Goal: Task Accomplishment & Management: Complete application form

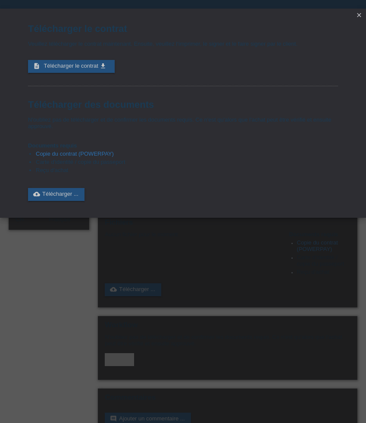
click at [360, 16] on icon "close" at bounding box center [359, 15] width 7 height 7
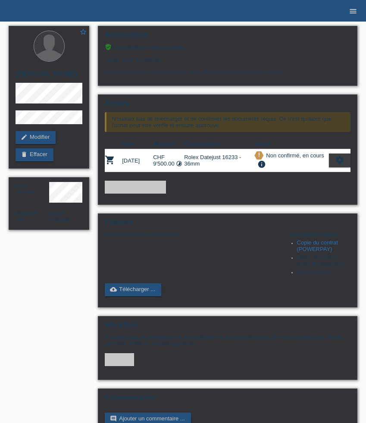
click at [353, 14] on icon "menu" at bounding box center [353, 11] width 9 height 9
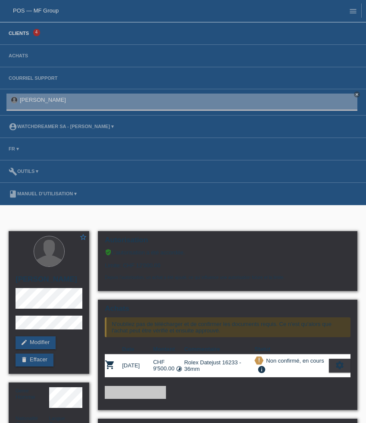
click at [24, 35] on link "Clients" at bounding box center [18, 33] width 29 height 5
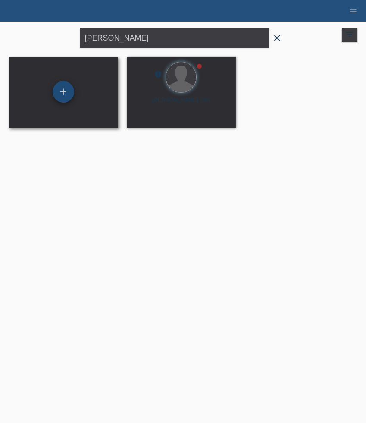
click at [63, 94] on div "+" at bounding box center [64, 92] width 22 height 22
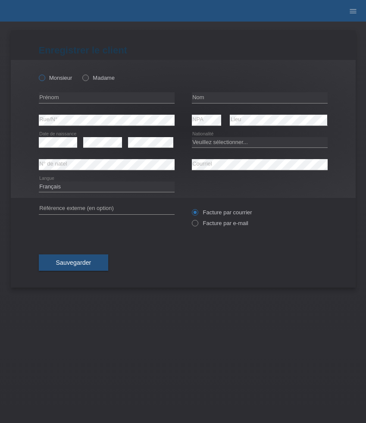
click at [51, 76] on label "Monsieur" at bounding box center [56, 78] width 34 height 6
click at [44, 76] on input "Monsieur" at bounding box center [42, 78] width 6 height 6
radio input "true"
click at [102, 79] on label "Madame" at bounding box center [98, 78] width 32 height 6
click at [88, 79] on input "Madame" at bounding box center [85, 78] width 6 height 6
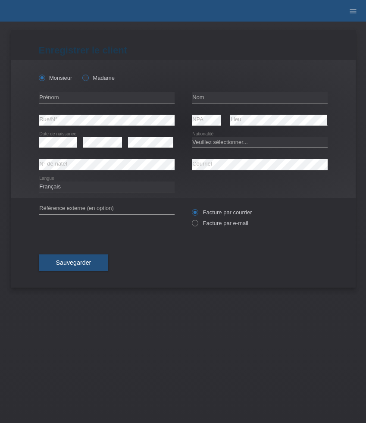
radio input "true"
click at [99, 95] on input "text" at bounding box center [107, 97] width 136 height 11
paste input "Jovana"
type input "Jovana"
click at [228, 98] on input "text" at bounding box center [260, 97] width 136 height 11
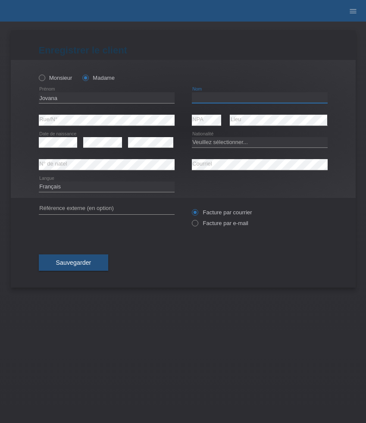
click at [228, 98] on input "text" at bounding box center [260, 97] width 136 height 11
paste input "Lukic Panic"
type input "Lukic Panic"
click at [223, 147] on select "Veuillez sélectionner... Suisse Allemagne Autriche Liechtenstein ------------ A…" at bounding box center [260, 142] width 136 height 10
select select "RS"
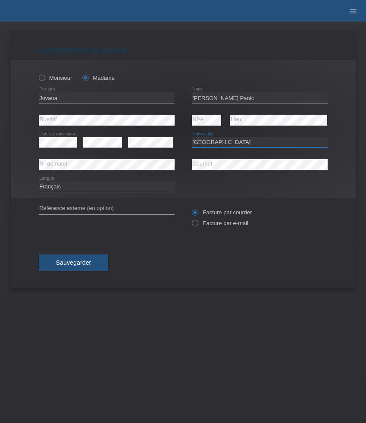
click at [192, 137] on select "Veuillez sélectionner... Suisse Allemagne Autriche Liechtenstein ------------ A…" at bounding box center [260, 142] width 136 height 10
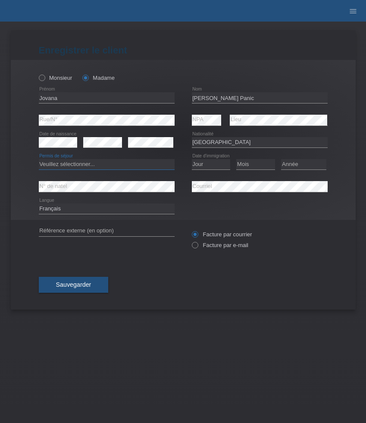
click at [104, 168] on select "Veuillez sélectionner... C B B - Statut de réfugié Autre" at bounding box center [107, 164] width 136 height 10
select select "B"
click at [39, 160] on select "Veuillez sélectionner... C B B - Statut de réfugié Autre" at bounding box center [107, 164] width 136 height 10
click at [198, 164] on select "Jour 01 02 03 04 05 06 07 08 09 10 11" at bounding box center [211, 164] width 39 height 10
select select "21"
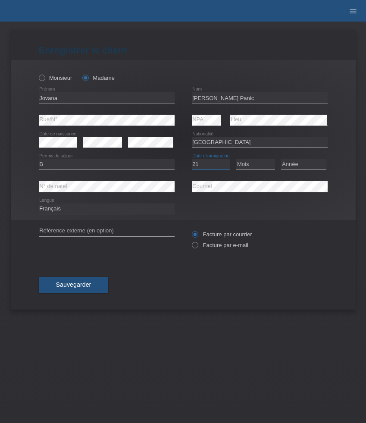
click at [192, 160] on select "Jour 01 02 03 04 05 06 07 08 09 10 11" at bounding box center [211, 164] width 39 height 10
click at [265, 166] on select "Mois 01 02 03 04 05 06 07 08 09 10 11" at bounding box center [255, 164] width 39 height 10
select select "01"
click at [236, 160] on select "Mois 01 02 03 04 05 06 07 08 09 10 11" at bounding box center [255, 164] width 39 height 10
click at [309, 164] on select "Année 2025 2024 2023 2022 2021 2020 2019 2018 2017 2016 2015 2014 2013 2012 201…" at bounding box center [303, 164] width 45 height 10
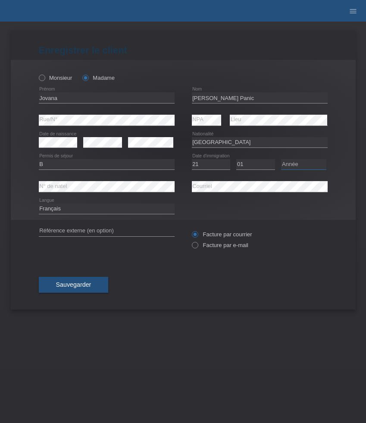
select select "2022"
click at [281, 160] on select "Année 2025 2024 2023 2022 2021 2020 2019 2018 2017 2016 2015 2014 2013 2012 201…" at bounding box center [303, 164] width 45 height 10
click at [225, 244] on label "Facture par e-mail" at bounding box center [220, 245] width 57 height 6
click at [198, 244] on input "Facture par e-mail" at bounding box center [195, 247] width 6 height 11
radio input "true"
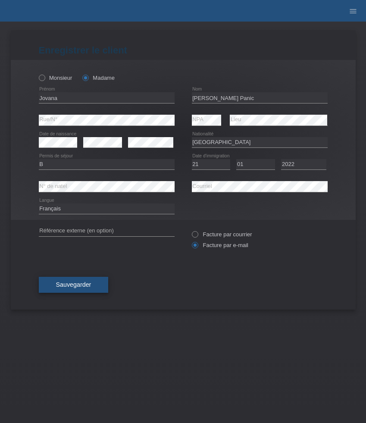
click at [72, 287] on span "Sauvegarder" at bounding box center [73, 284] width 35 height 7
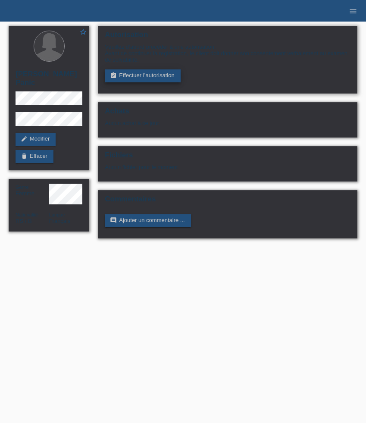
click at [160, 78] on link "assignment_turned_in Effectuer l’autorisation" at bounding box center [143, 75] width 76 height 13
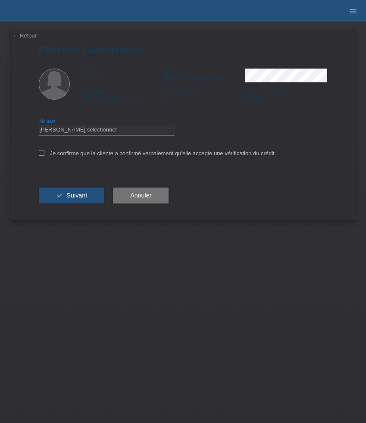
click at [114, 130] on select "Veuillez sélectionner CHF 1.00 - CHF 499.00 CHF 500.00 - CHF 1'999.00 CHF 2'000…" at bounding box center [107, 130] width 136 height 10
select select "3"
click at [39, 126] on select "Veuillez sélectionner CHF 1.00 - CHF 499.00 CHF 500.00 - CHF 1'999.00 CHF 2'000…" at bounding box center [107, 130] width 136 height 10
click at [109, 156] on label "Je confirme que la cliente a confirmé verbalement qu'elle accepte une vérificat…" at bounding box center [158, 153] width 238 height 6
click at [44, 156] on input "Je confirme que la cliente a confirmé verbalement qu'elle accepte une vérificat…" at bounding box center [42, 153] width 6 height 6
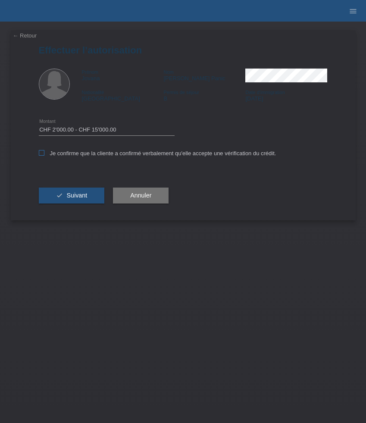
checkbox input "true"
click at [80, 206] on div "check Suivant" at bounding box center [72, 196] width 66 height 50
click at [75, 195] on span "Suivant" at bounding box center [76, 195] width 21 height 7
